Goal: Find specific page/section: Find specific page/section

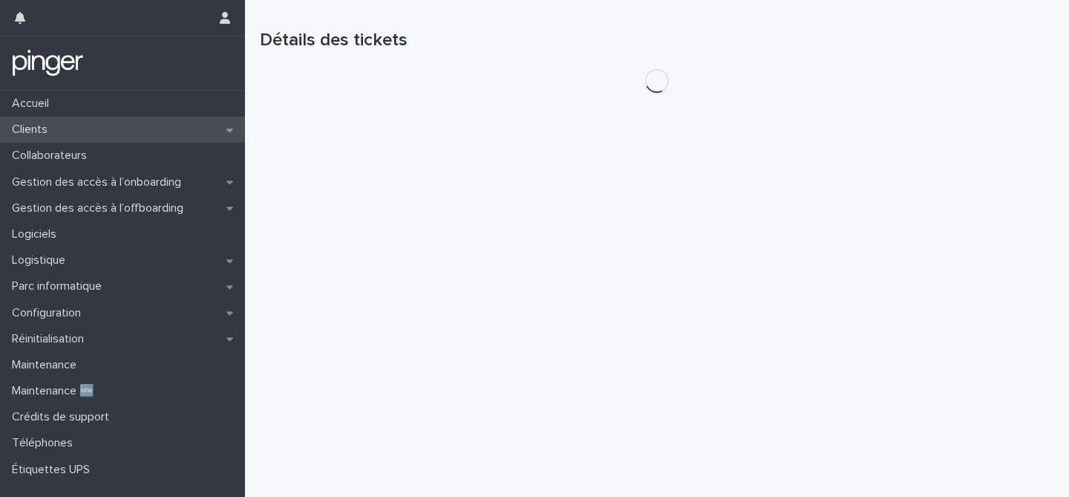
click at [94, 135] on div "Clients" at bounding box center [122, 130] width 245 height 26
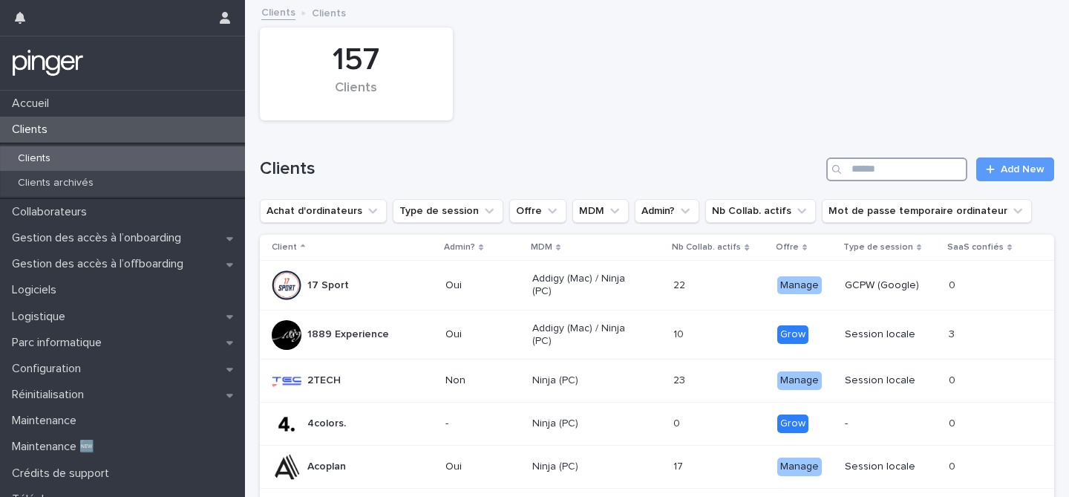
click at [947, 175] on input "Search" at bounding box center [897, 169] width 141 height 24
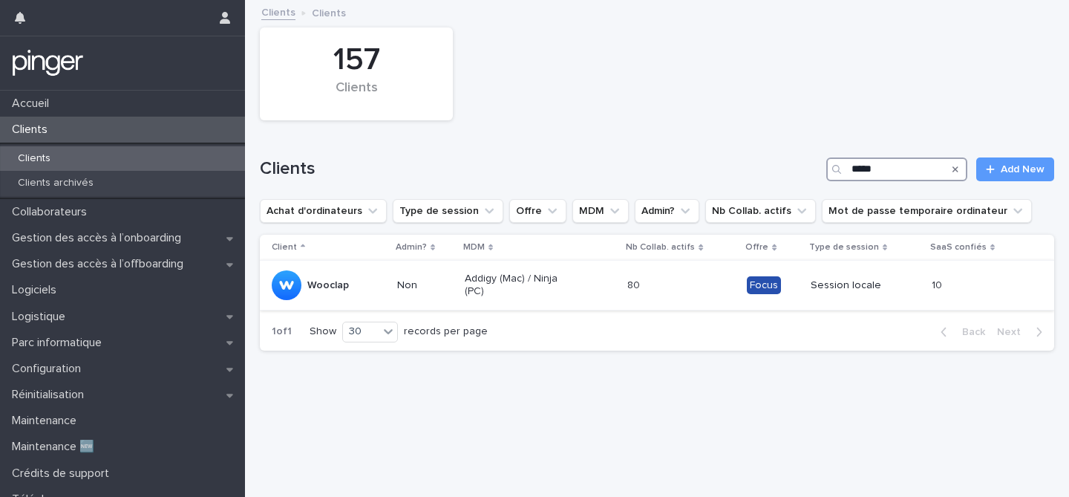
type input "*****"
click at [564, 295] on p "Addigy (Mac) / Ninja (PC)" at bounding box center [518, 285] width 106 height 25
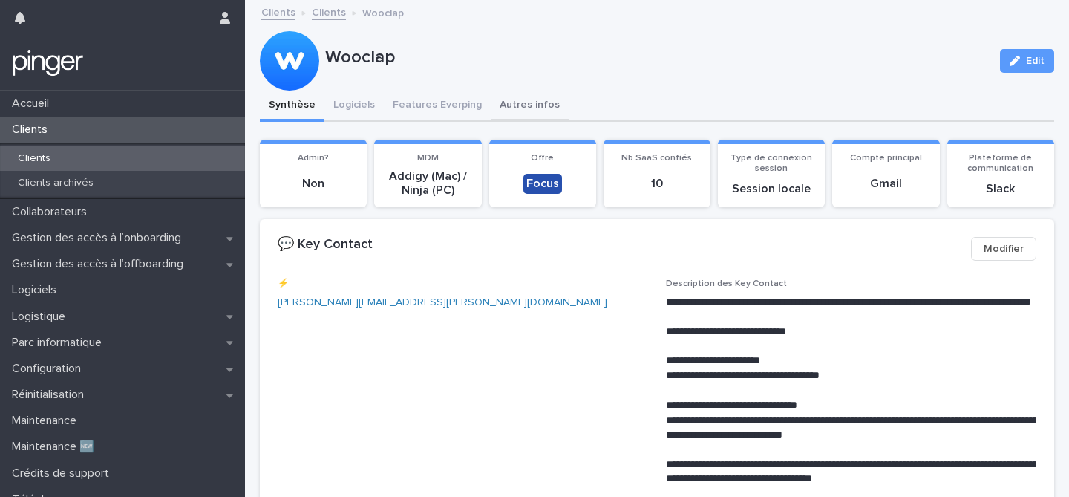
click at [516, 109] on button "Autres infos" at bounding box center [530, 106] width 78 height 31
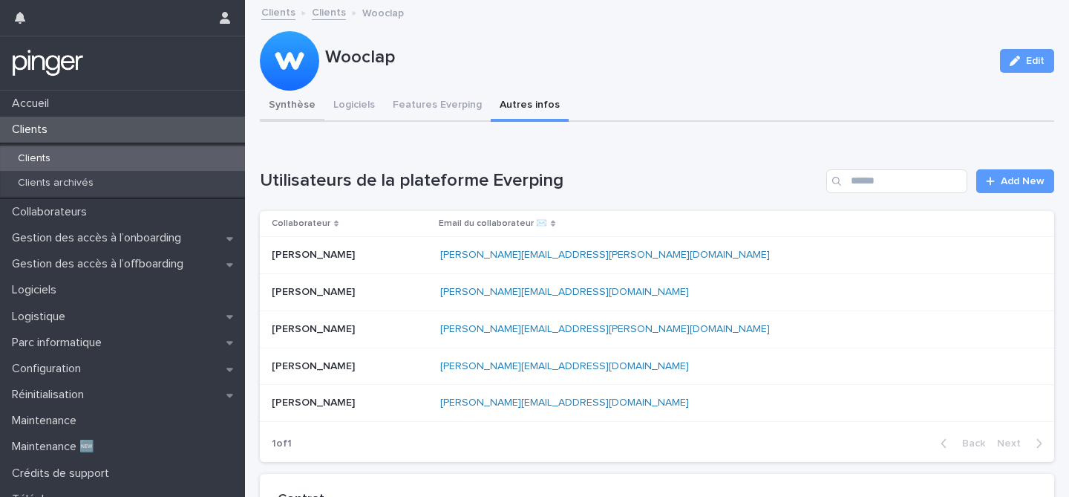
click at [298, 113] on button "Synthèse" at bounding box center [292, 106] width 65 height 31
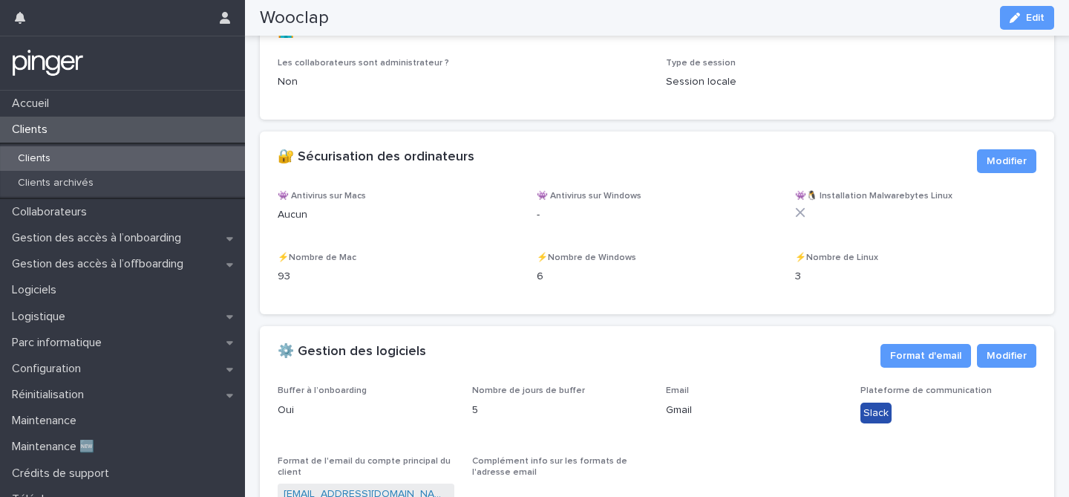
scroll to position [1840, 0]
